Goal: Navigation & Orientation: Find specific page/section

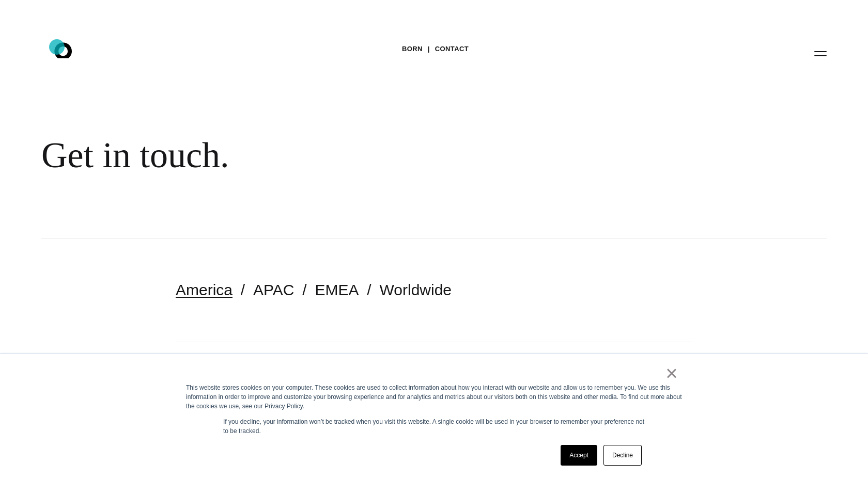
click at [57, 47] on icon ".st0{display:none;} .st1{display:inline;} .st2{font-family:'HelveticaNeue-Mediu…" at bounding box center [70, 53] width 66 height 27
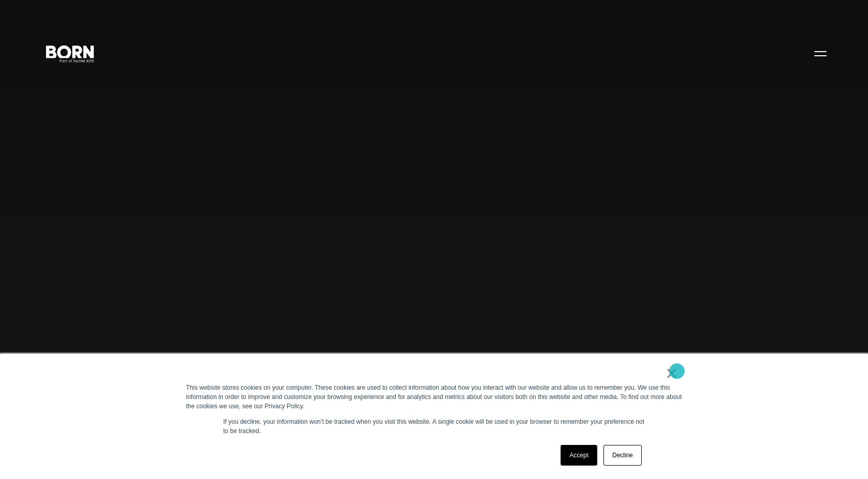
click at [677, 371] on link "×" at bounding box center [671, 373] width 12 height 9
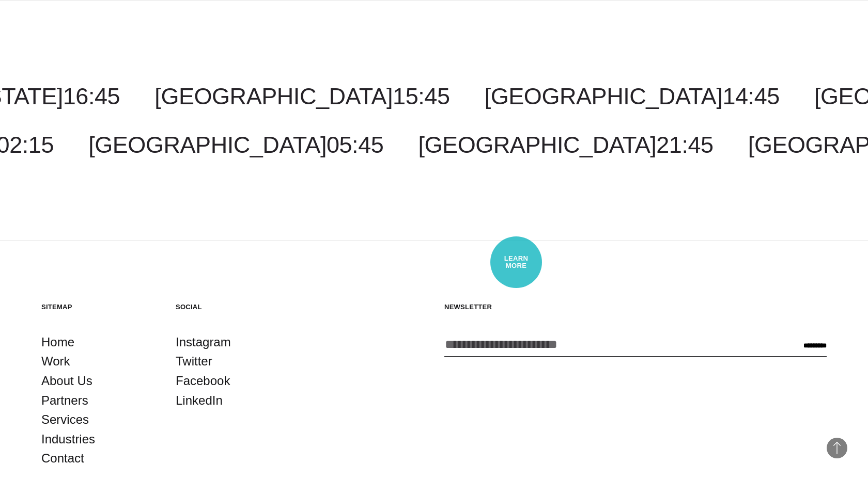
scroll to position [3299, 0]
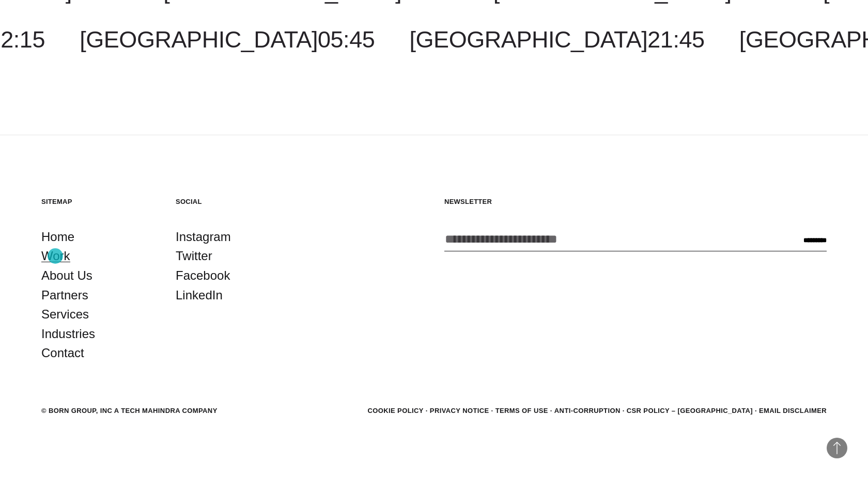
click at [55, 256] on link "Work" at bounding box center [55, 256] width 29 height 20
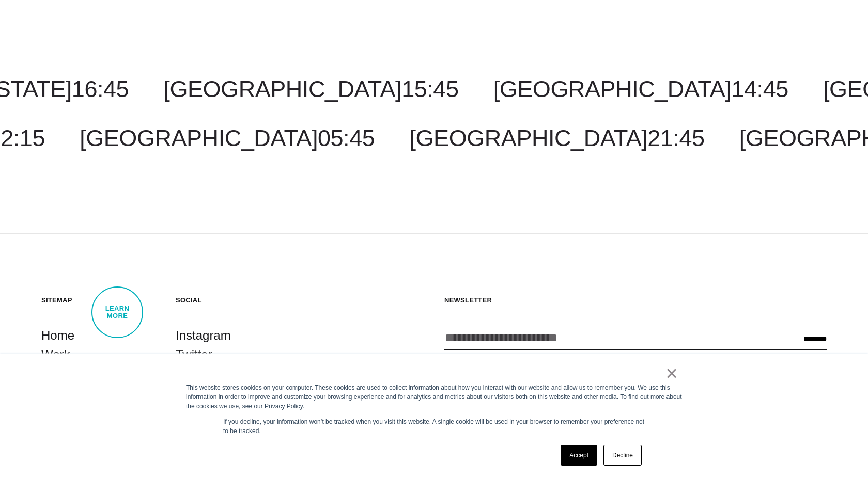
scroll to position [3412, 0]
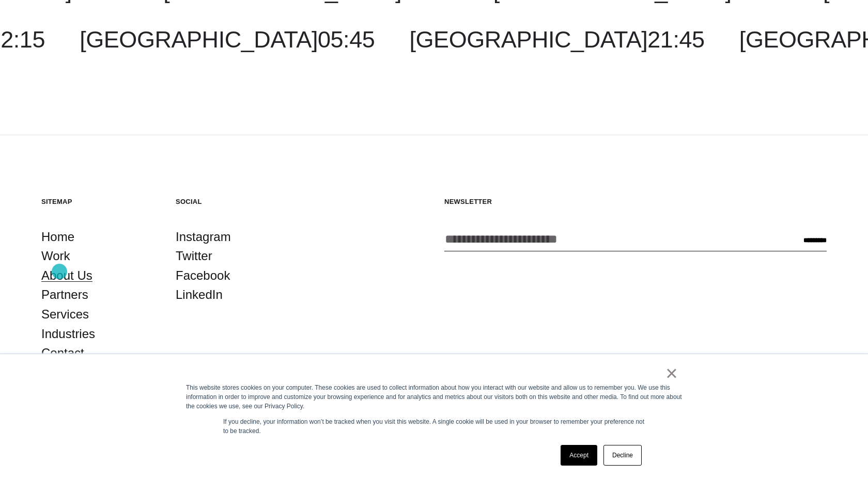
click at [59, 272] on link "About Us" at bounding box center [66, 276] width 51 height 20
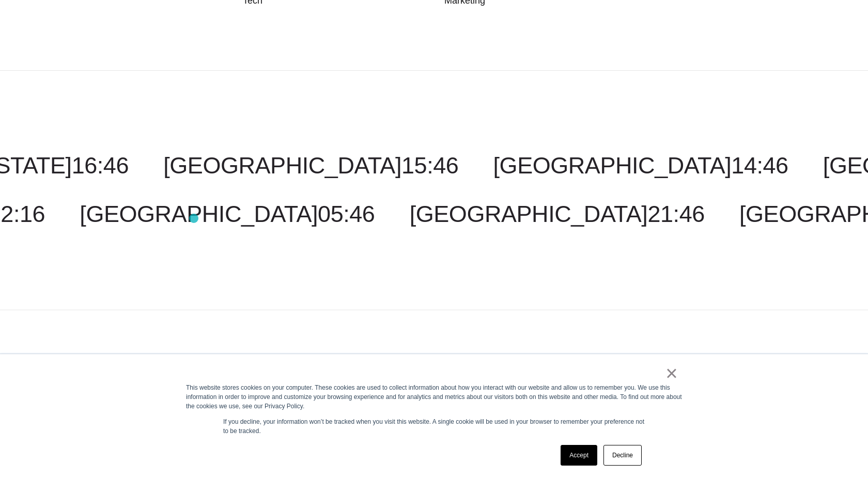
scroll to position [3896, 0]
